Goal: Task Accomplishment & Management: Manage account settings

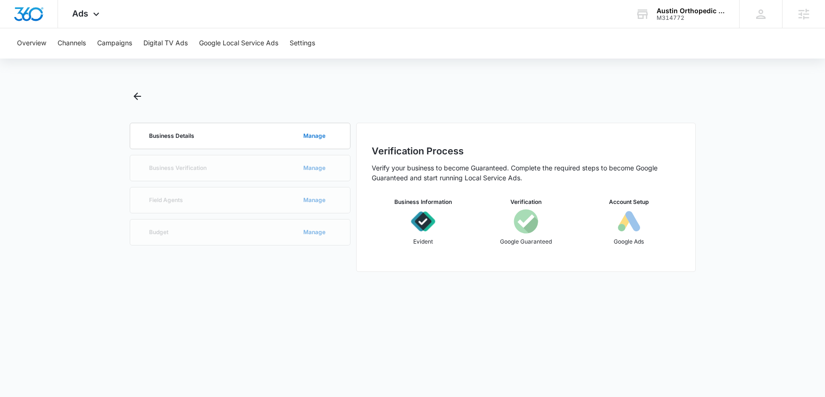
click at [322, 133] on button "Manage" at bounding box center [314, 136] width 41 height 23
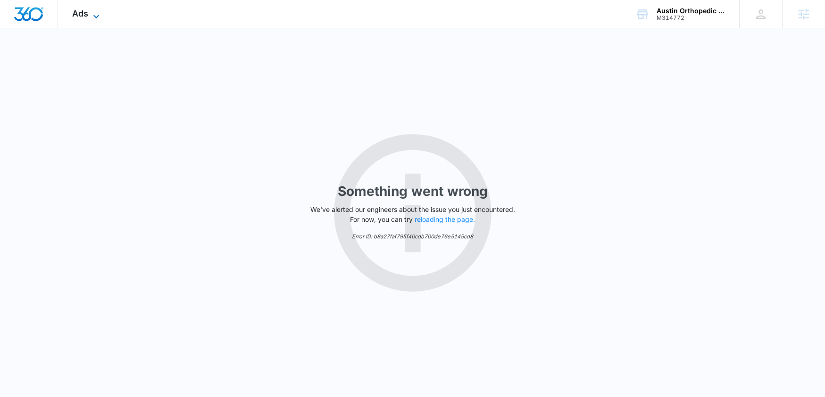
click at [91, 17] on icon at bounding box center [96, 16] width 11 height 11
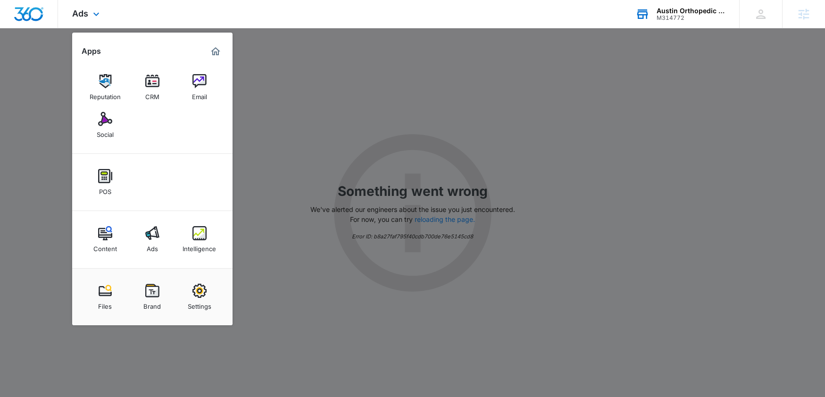
click at [655, 17] on div "Austin Orthopedic Institute M314772 Your Accounts View All" at bounding box center [680, 14] width 118 height 28
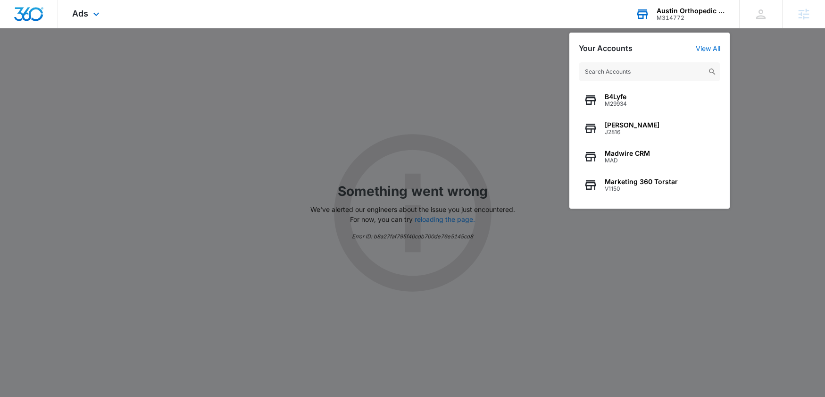
click at [630, 69] on input "text" at bounding box center [650, 71] width 142 height 19
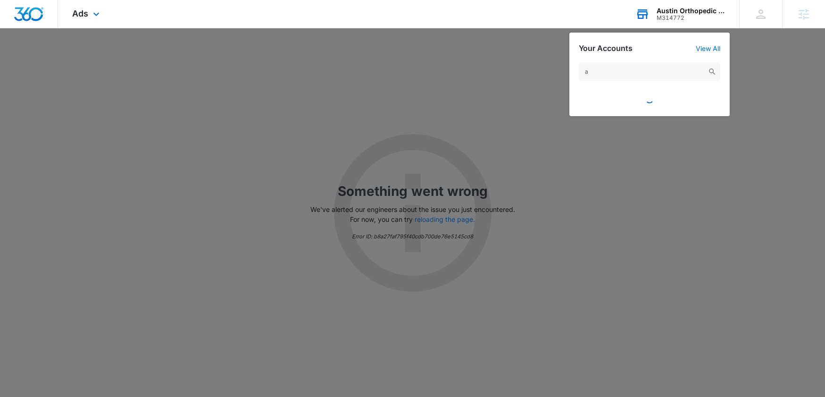
type input "a"
type input "d"
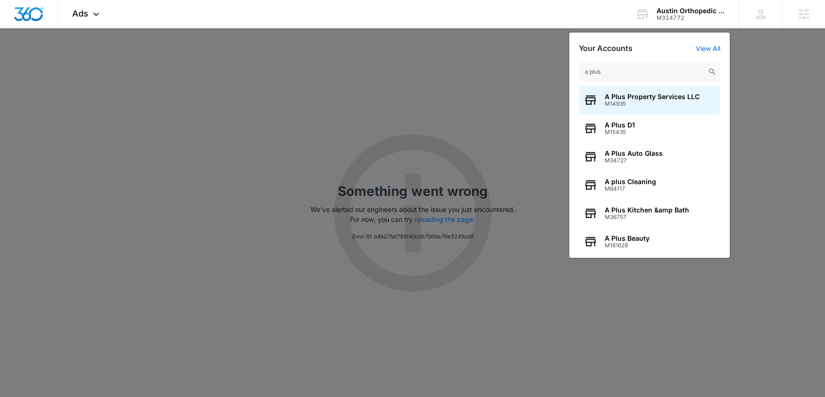
drag, startPoint x: 612, startPoint y: 68, endPoint x: 549, endPoint y: 76, distance: 63.2
click at [549, 28] on nav "Ads Apps Reputation CRM Email Social POS Content Ads Intelligence Files Brand S…" at bounding box center [412, 14] width 825 height 28
type input "a"
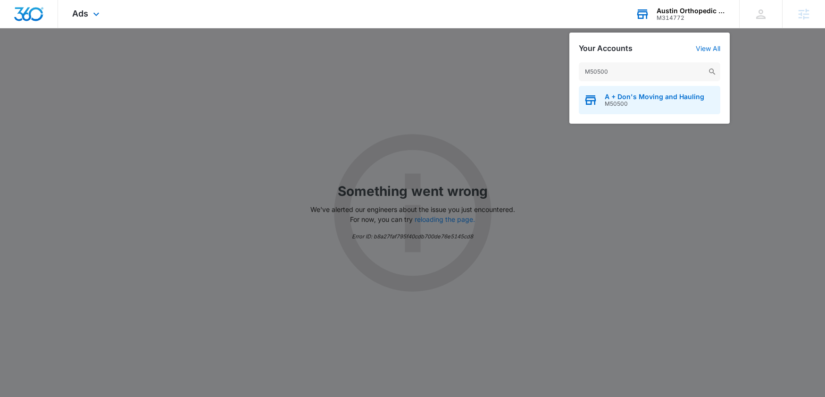
type input "M50500"
click at [610, 94] on span "A + Don's Moving and Hauling" at bounding box center [655, 97] width 100 height 8
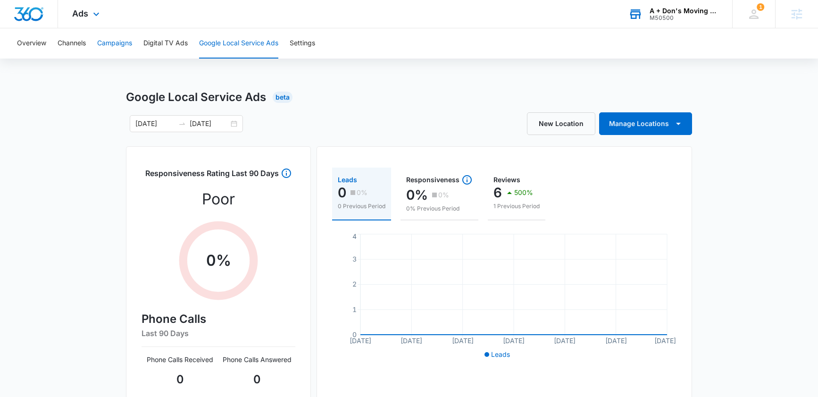
click at [113, 46] on button "Campaigns" at bounding box center [114, 43] width 35 height 30
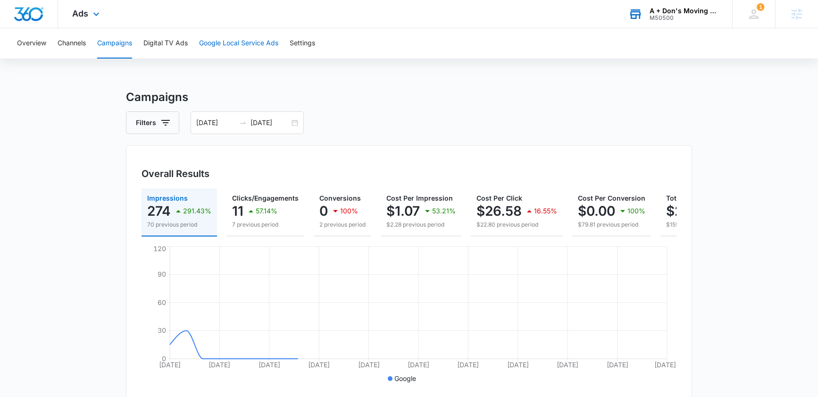
click at [241, 40] on button "Google Local Service Ads" at bounding box center [238, 43] width 79 height 30
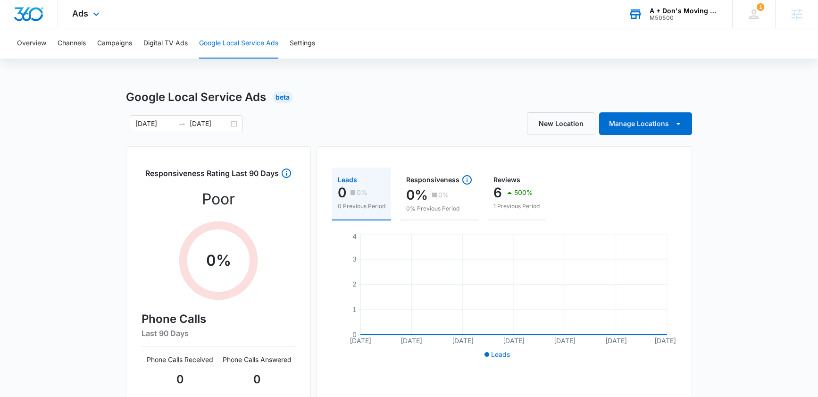
click at [693, 118] on div "Google Local Service Ads Beta 07/11/2025 08/10/2025 New Location Manage Locatio…" at bounding box center [409, 334] width 818 height 491
click at [665, 132] on button "Manage Locations" at bounding box center [645, 123] width 93 height 23
click at [650, 163] on link "A+ Don's Moving & Hauling" at bounding box center [662, 168] width 122 height 14
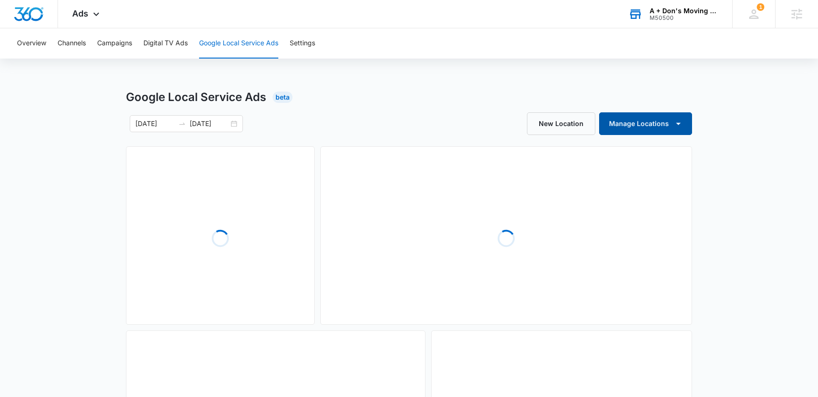
click at [673, 127] on icon "button" at bounding box center [678, 123] width 11 height 11
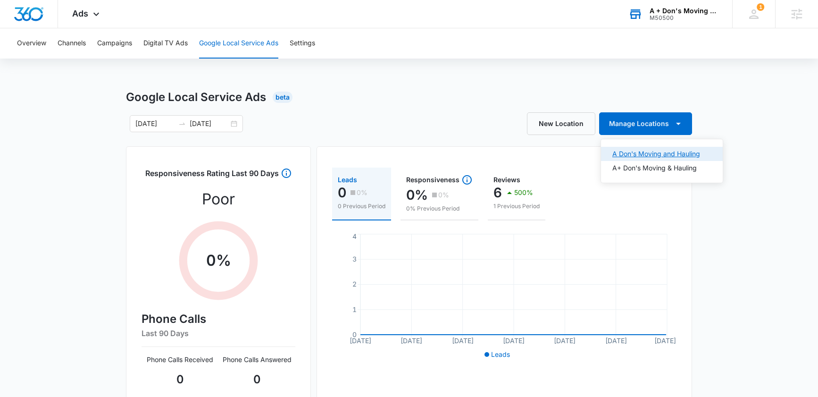
click at [659, 151] on div "A Don's Moving and Hauling" at bounding box center [656, 153] width 88 height 7
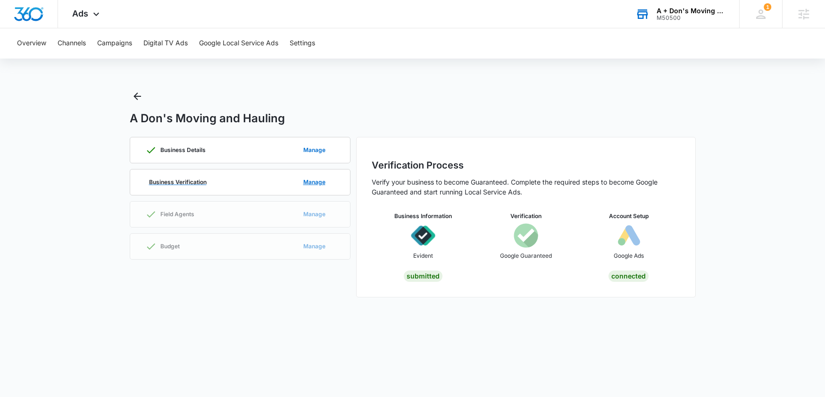
click at [180, 183] on p "Business Verification" at bounding box center [178, 182] width 58 height 6
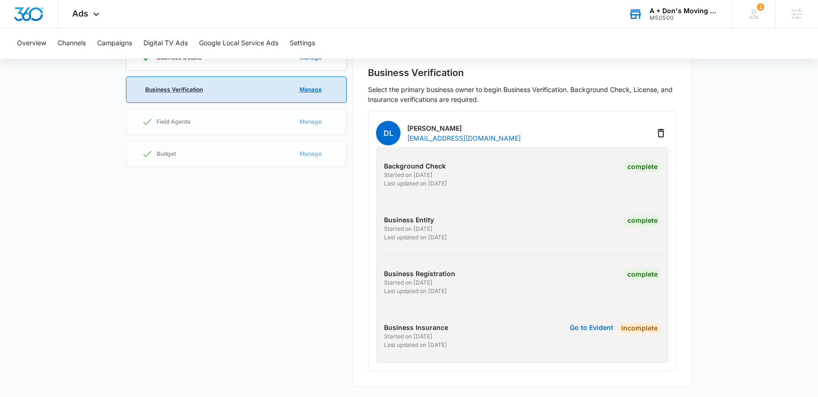
scroll to position [93, 0]
